Goal: Task Accomplishment & Management: Manage account settings

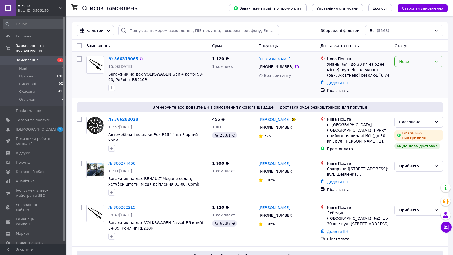
click at [428, 61] on div "Нове" at bounding box center [415, 61] width 33 height 6
click at [420, 72] on li "Прийнято" at bounding box center [418, 74] width 48 height 10
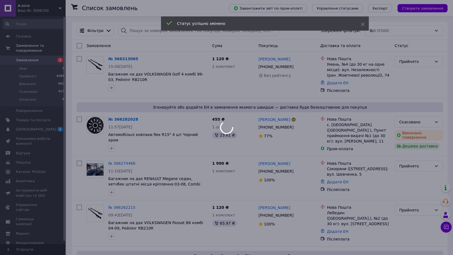
click at [122, 60] on div at bounding box center [226, 127] width 453 height 255
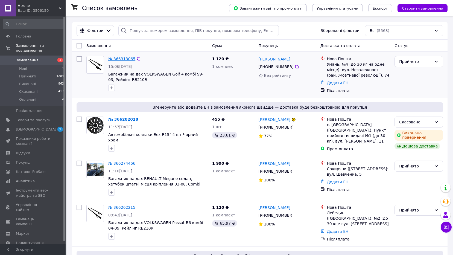
click at [125, 57] on link "№ 366313065" at bounding box center [121, 59] width 27 height 4
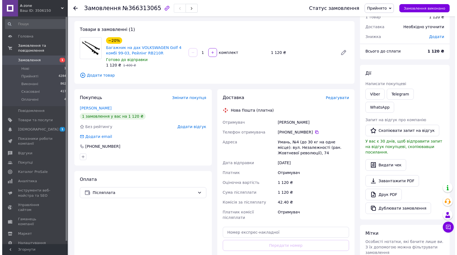
scroll to position [55, 0]
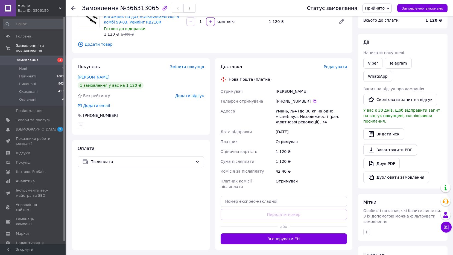
click at [346, 65] on span "Редагувати" at bounding box center [334, 66] width 23 height 4
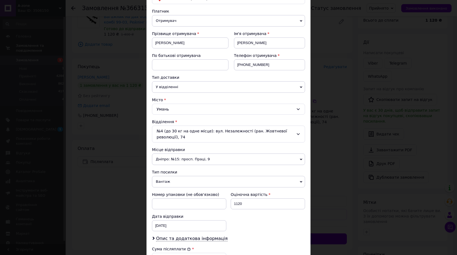
click at [242, 133] on div "№4 (до 30 кг на одне місце): вул. Незалежності (ран. Жовтневої революції), 74" at bounding box center [228, 133] width 153 height 17
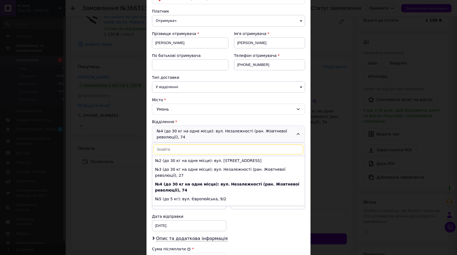
scroll to position [0, 0]
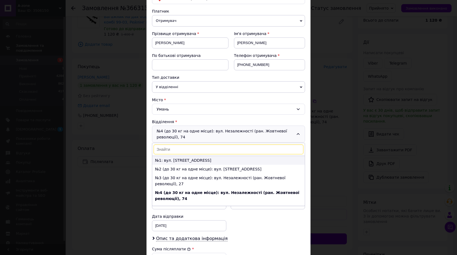
click at [211, 160] on li "№1: вул. [STREET_ADDRESS]" at bounding box center [228, 160] width 152 height 9
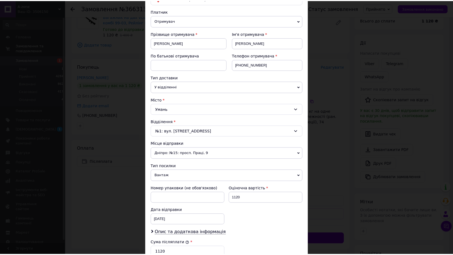
scroll to position [162, 0]
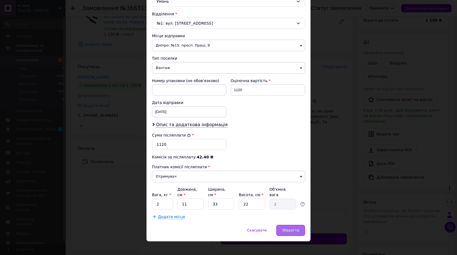
click at [296, 228] on span "Зберегти" at bounding box center [290, 230] width 17 height 4
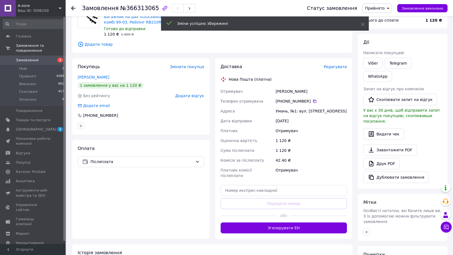
click at [33, 58] on span "Замовлення" at bounding box center [27, 60] width 23 height 5
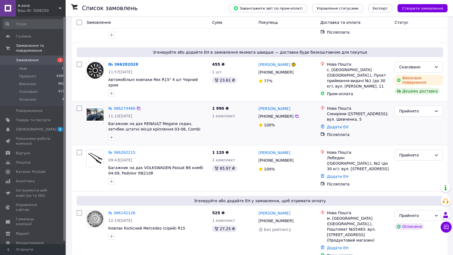
scroll to position [55, 0]
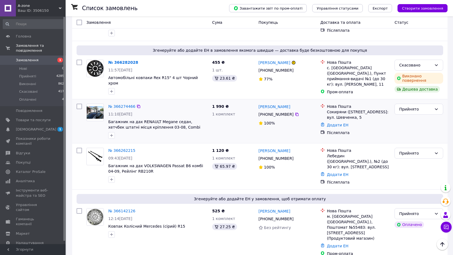
drag, startPoint x: 345, startPoint y: 132, endPoint x: 350, endPoint y: 134, distance: 5.1
click at [350, 134] on div "Нова Пошта Сокиряни ([GEOGRAPHIC_DATA].), №1: вул. Шевченка, 5 Додати ЕН Післяп…" at bounding box center [355, 120] width 74 height 39
click at [124, 148] on link "№ 366262215" at bounding box center [121, 150] width 27 height 4
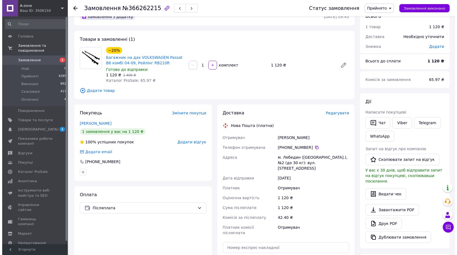
scroll to position [27, 0]
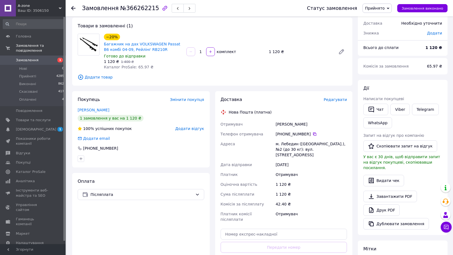
click at [338, 101] on span "Редагувати" at bounding box center [334, 99] width 23 height 4
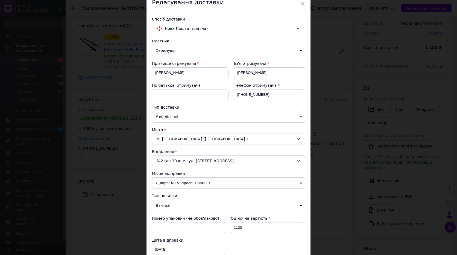
scroll to position [55, 0]
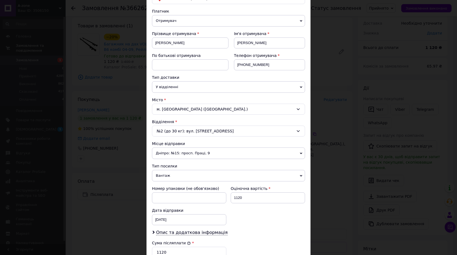
click at [259, 131] on div "№2 (до 30 кг): вул. [STREET_ADDRESS]" at bounding box center [228, 130] width 153 height 11
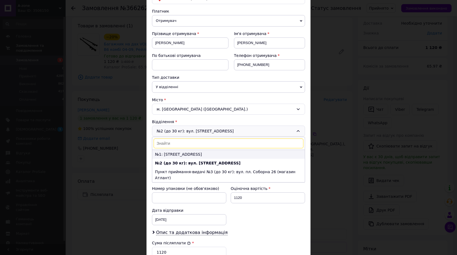
click at [246, 157] on li "№1: [STREET_ADDRESS]" at bounding box center [228, 154] width 152 height 9
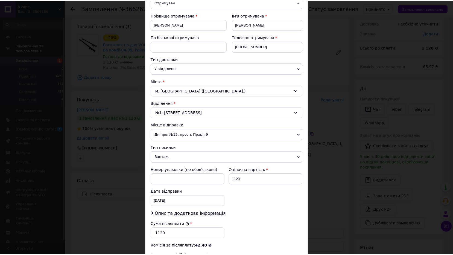
scroll to position [137, 0]
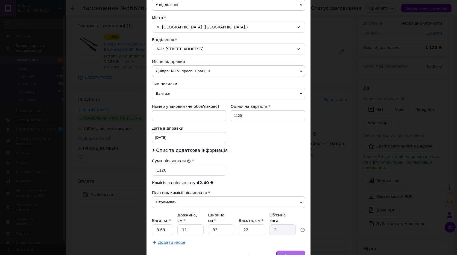
click at [287, 254] on div "Зберегти" at bounding box center [290, 255] width 29 height 11
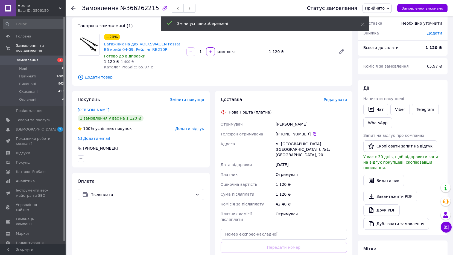
click at [52, 58] on span "1" at bounding box center [58, 60] width 15 height 5
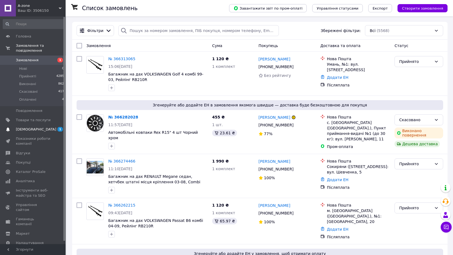
click at [39, 127] on span "[DEMOGRAPHIC_DATA]" at bounding box center [33, 129] width 35 height 5
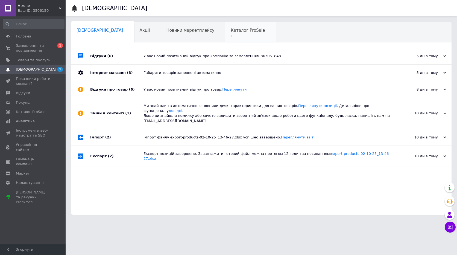
click at [231, 36] on span "1" at bounding box center [248, 36] width 34 height 4
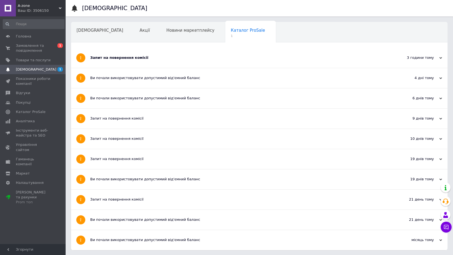
click at [204, 62] on div "Запит на повернення комісії" at bounding box center [238, 58] width 297 height 20
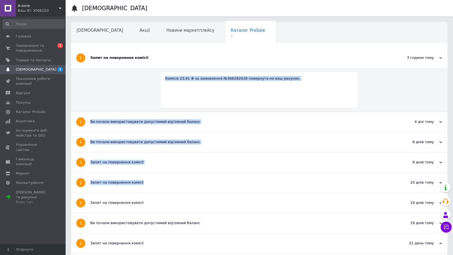
drag, startPoint x: 165, startPoint y: 80, endPoint x: 346, endPoint y: 184, distance: 208.7
click at [346, 184] on div "Запит на повернення комісії 3 години тому [DATE] Комісія 23,61 ₴ за замовлення …" at bounding box center [259, 171] width 376 height 246
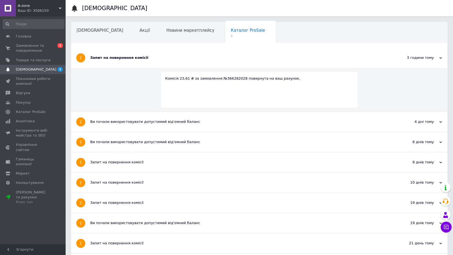
click at [115, 76] on div "Комісія 23,61 ₴ за замовлення №366282028 повернута на ваш рахунок." at bounding box center [259, 90] width 376 height 44
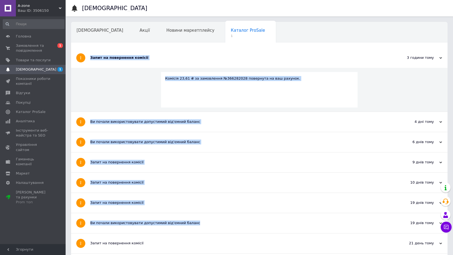
drag, startPoint x: 88, startPoint y: 57, endPoint x: 329, endPoint y: 223, distance: 293.0
click at [329, 223] on div "Запит на повернення комісії 3 години тому [DATE] Комісія 23,61 ₴ за замовлення …" at bounding box center [259, 171] width 376 height 246
click at [95, 87] on div "Комісія 23,61 ₴ за замовлення №366282028 повернута на ваш рахунок." at bounding box center [259, 90] width 376 height 44
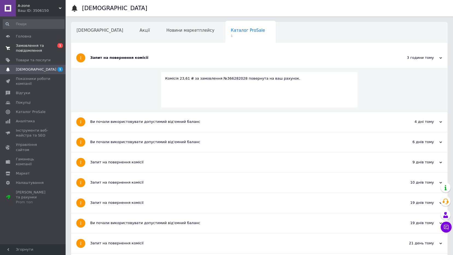
click at [47, 45] on span "Замовлення та повідомлення" at bounding box center [33, 48] width 35 height 10
